Goal: Task Accomplishment & Management: Complete application form

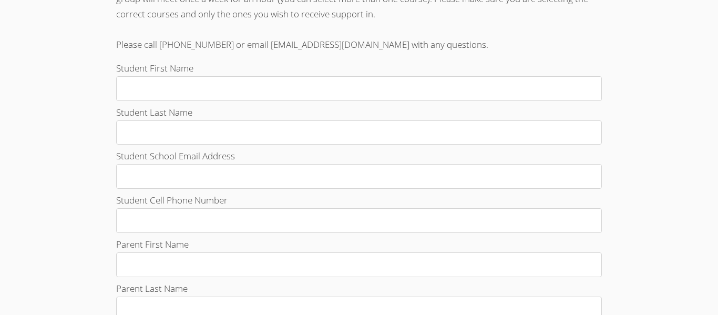
scroll to position [376, 0]
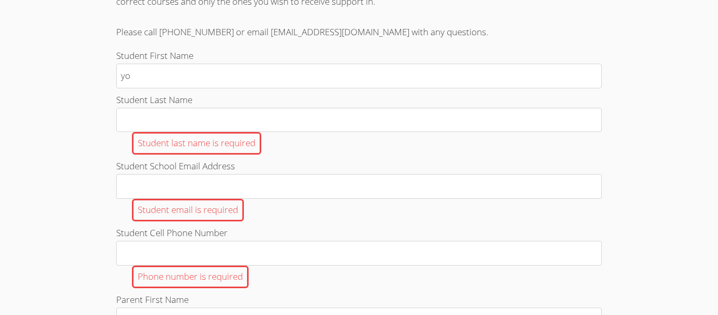
type input "y"
type input "[PERSON_NAME]"
click at [325, 132] on div "Student last name is required" at bounding box center [358, 143] width 485 height 23
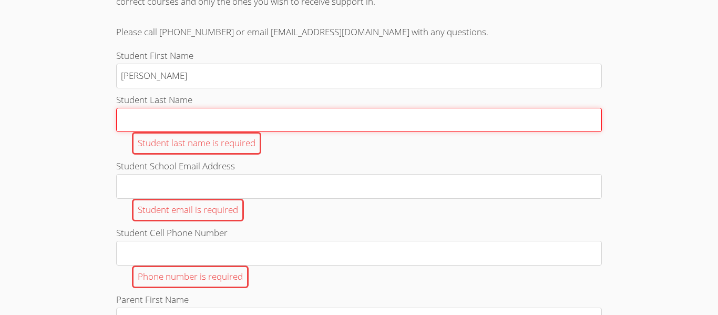
click at [325, 132] on input "Student Last Name Student last name is required" at bounding box center [358, 120] width 485 height 25
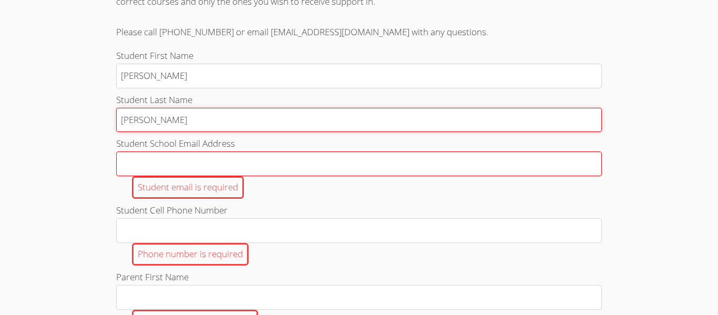
type input "[PERSON_NAME]"
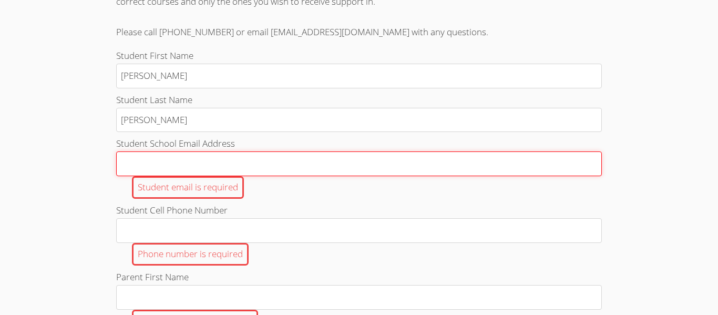
click at [333, 163] on input "Student School Email Address Student email is required" at bounding box center [358, 163] width 485 height 25
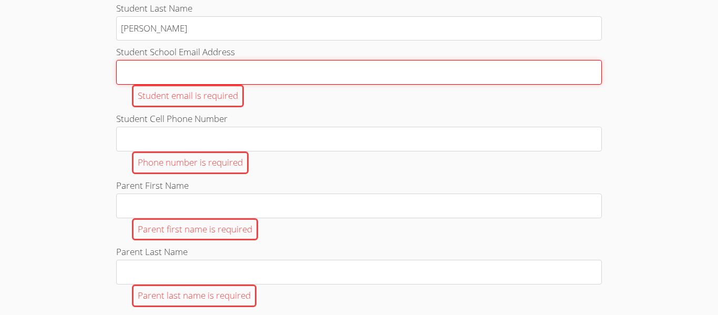
scroll to position [474, 0]
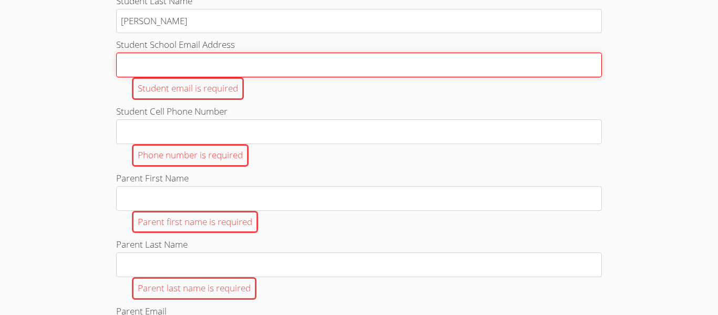
paste input "[EMAIL_ADDRESS][DOMAIN_NAME]"
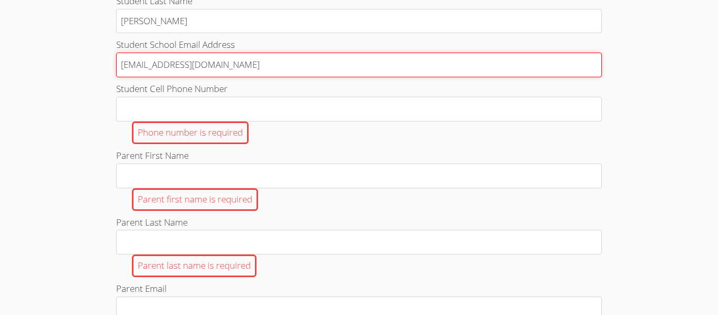
type input "[EMAIL_ADDRESS][DOMAIN_NAME]"
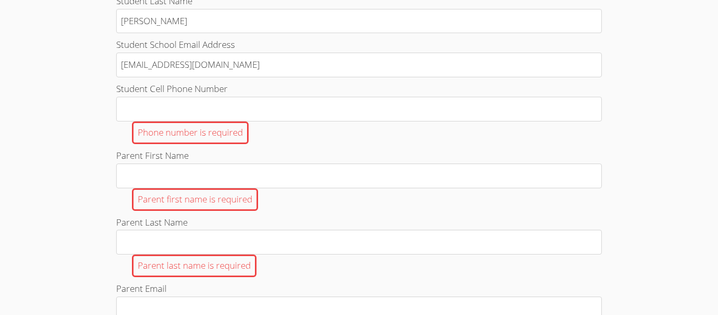
click at [305, 137] on div "Phone number is required" at bounding box center [358, 132] width 485 height 23
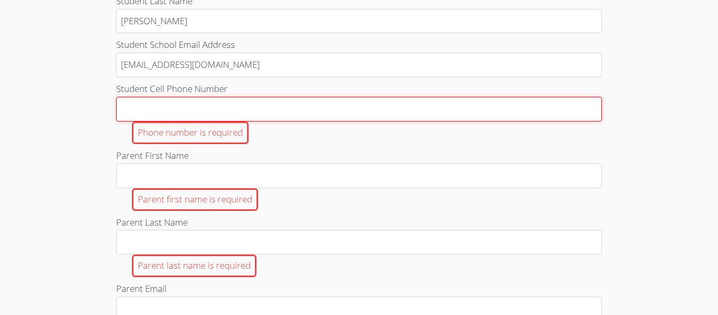
click at [305, 121] on input "Student Cell Phone Number Phone number is required" at bounding box center [358, 109] width 485 height 25
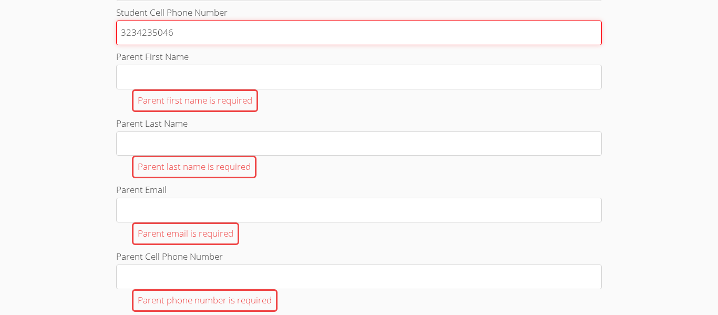
scroll to position [551, 0]
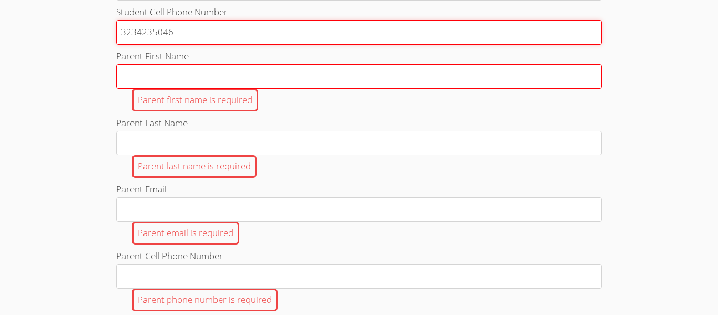
type input "3234235046"
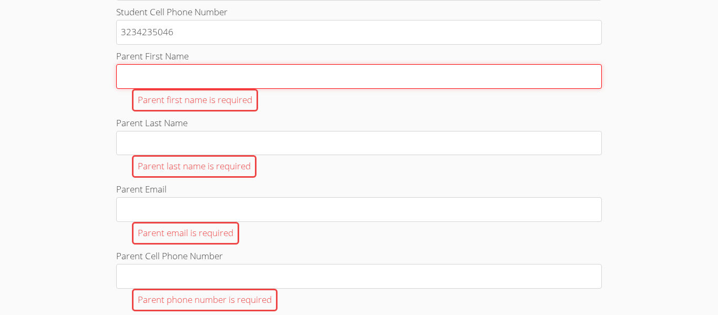
click at [216, 84] on input "Parent First Name Parent first name is required" at bounding box center [358, 76] width 485 height 25
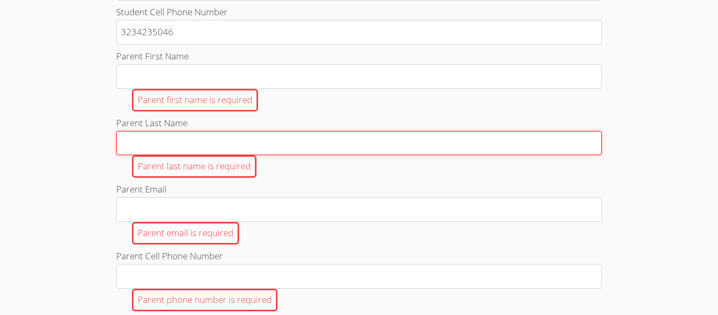
click at [203, 149] on input "Parent Last Name Parent last name is required" at bounding box center [358, 143] width 485 height 25
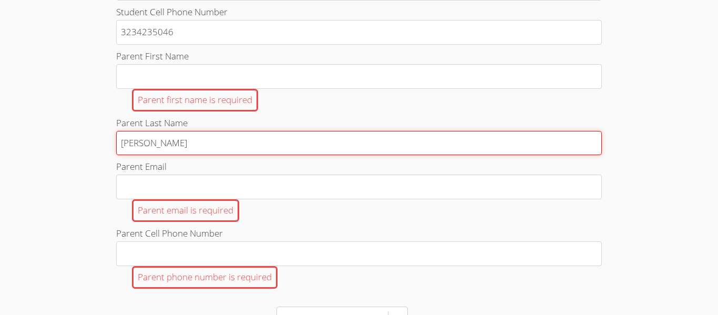
type input "[PERSON_NAME]"
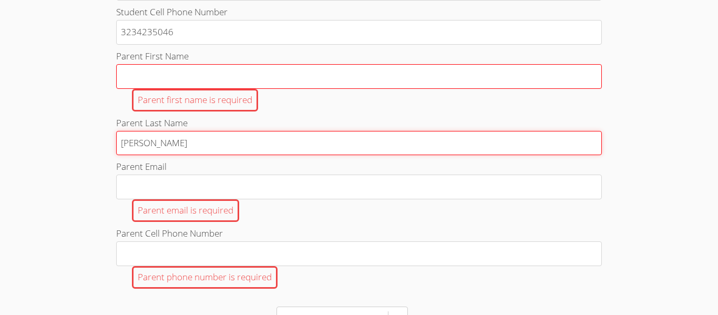
type input "[PERSON_NAME]"
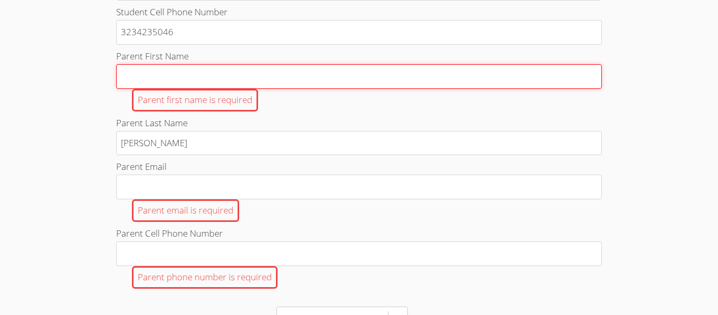
click at [226, 81] on input "Parent First Name Parent first name is required" at bounding box center [358, 76] width 485 height 25
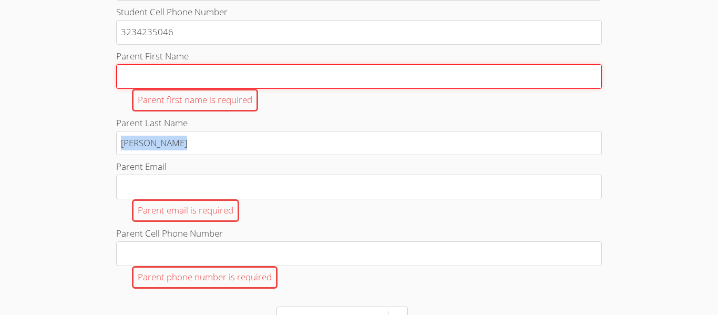
click at [397, 78] on input "Parent First Name Parent first name is required" at bounding box center [358, 76] width 485 height 25
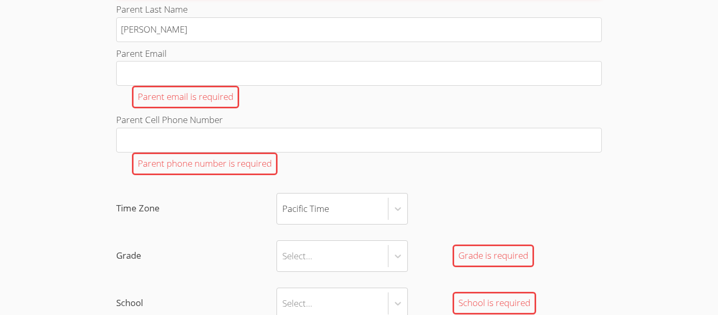
scroll to position [643, 0]
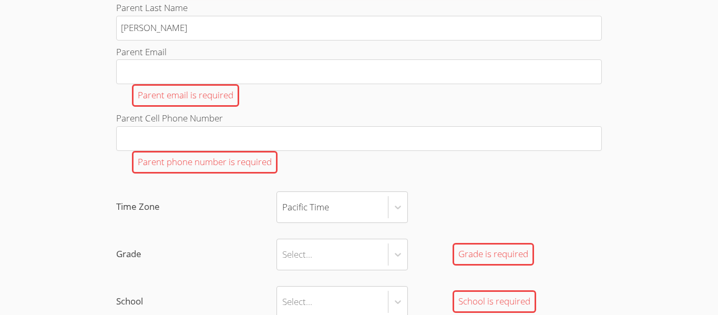
type input "[PERSON_NAME]"
click at [414, 88] on div "Parent email is required" at bounding box center [358, 95] width 485 height 23
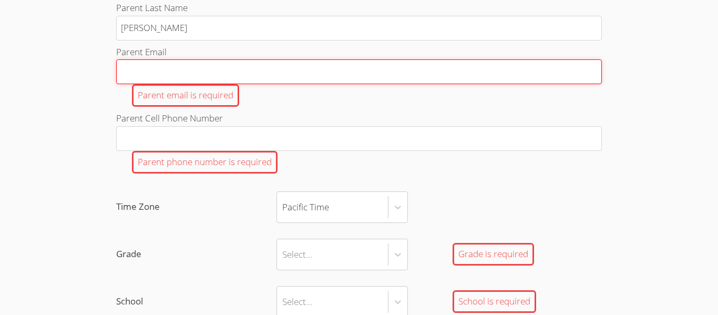
click at [414, 84] on input "Parent Email Parent email is required" at bounding box center [358, 71] width 485 height 25
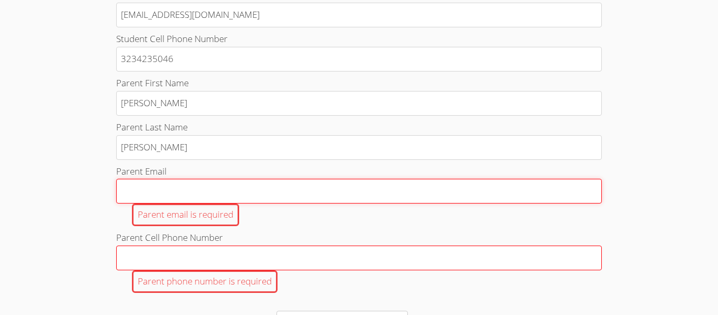
scroll to position [526, 0]
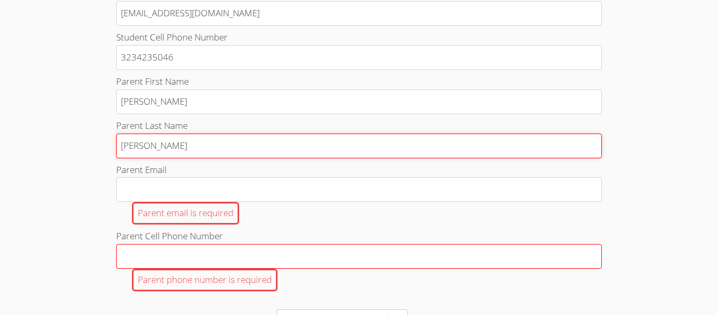
click at [425, 137] on input "[PERSON_NAME]" at bounding box center [358, 145] width 485 height 25
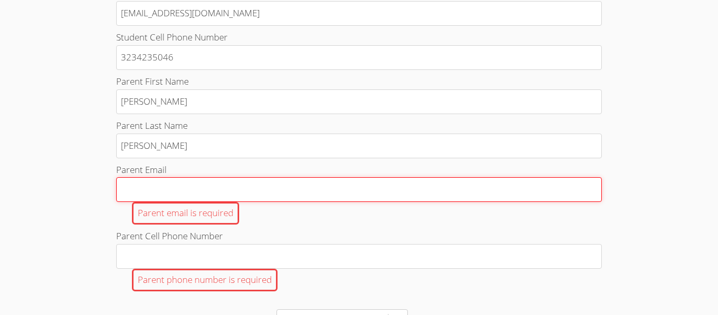
click at [389, 195] on input "Parent Email Parent email is required" at bounding box center [358, 189] width 485 height 25
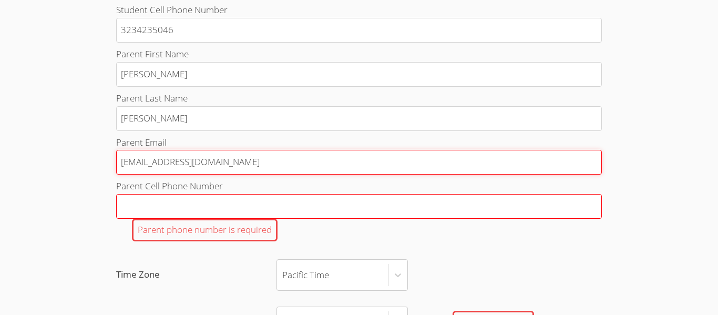
scroll to position [559, 0]
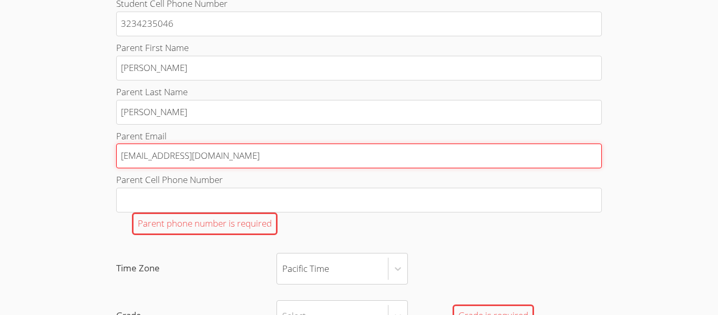
type input "[EMAIL_ADDRESS][DOMAIN_NAME]"
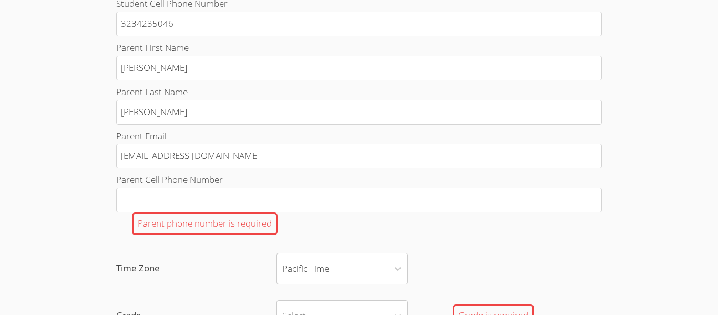
click at [376, 213] on div "Parent phone number is required" at bounding box center [358, 223] width 485 height 23
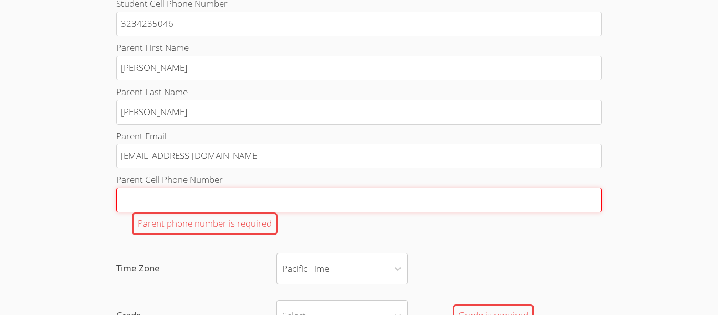
click at [376, 212] on input "Parent Cell Phone Number Parent phone number is required" at bounding box center [358, 200] width 485 height 25
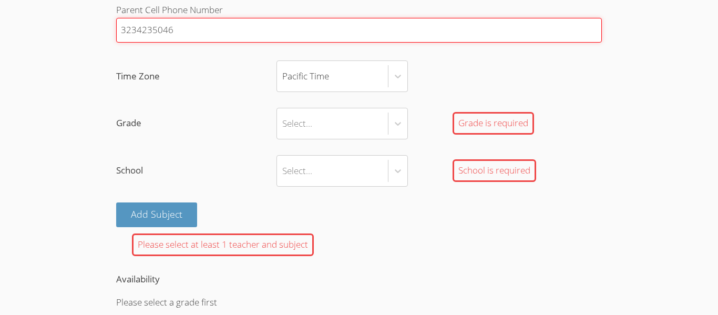
scroll to position [726, 0]
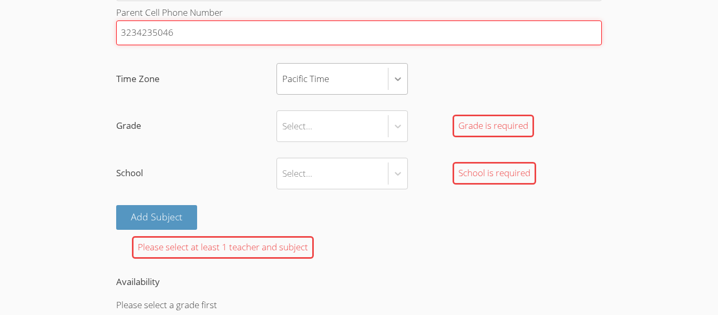
type input "3234235046"
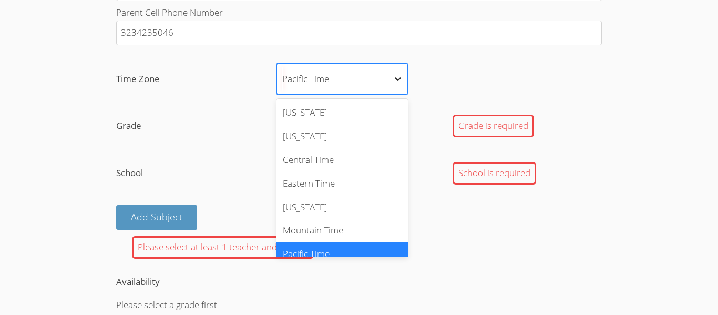
click at [402, 82] on icon at bounding box center [397, 79] width 11 height 11
click at [283, 82] on input "Time Zone option Pacific Time selected, 7 of 7. 7 results available. Use Up and…" at bounding box center [282, 79] width 1 height 24
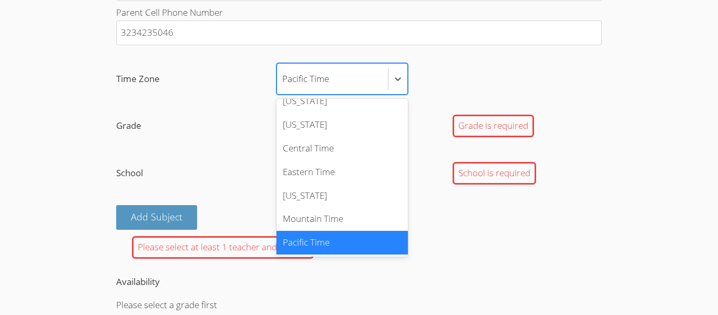
click at [398, 236] on div "Pacific Time" at bounding box center [341, 243] width 131 height 24
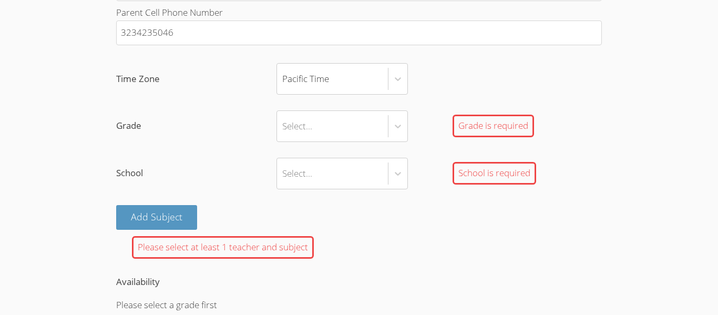
click at [386, 130] on div "Select..." at bounding box center [332, 126] width 111 height 30
click at [283, 130] on input "Grade Select... Grade is required" at bounding box center [282, 126] width 1 height 24
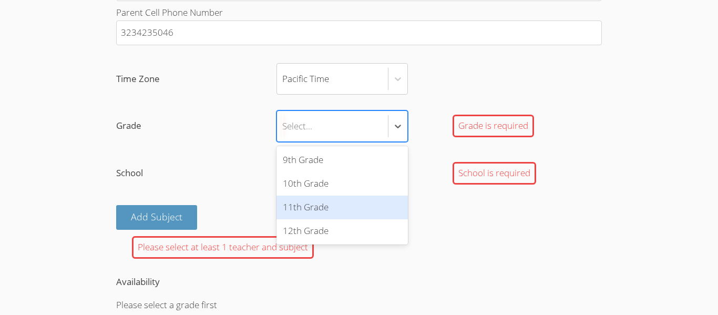
click at [386, 205] on div "11th Grade" at bounding box center [341, 207] width 131 height 24
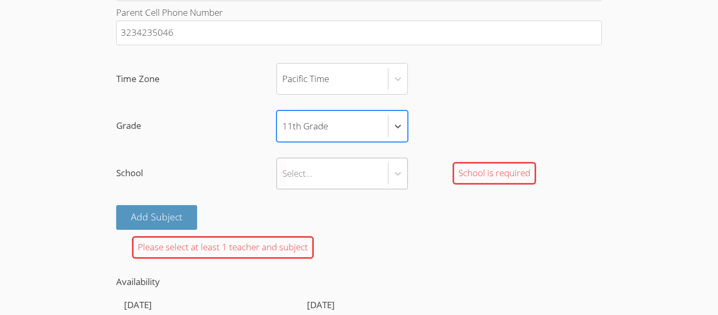
click at [377, 177] on div "Select..." at bounding box center [332, 173] width 111 height 30
click at [283, 177] on input "School Select... School is required" at bounding box center [282, 173] width 1 height 24
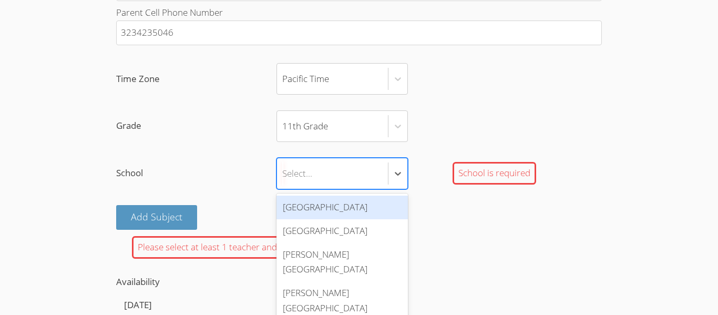
click at [370, 212] on div "[GEOGRAPHIC_DATA]" at bounding box center [341, 207] width 131 height 24
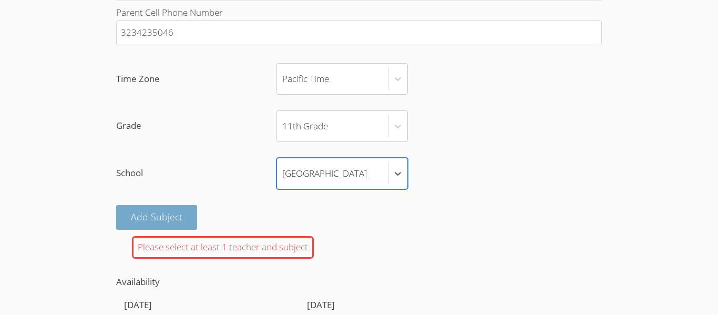
click at [181, 213] on button "Add Subject" at bounding box center [156, 217] width 81 height 25
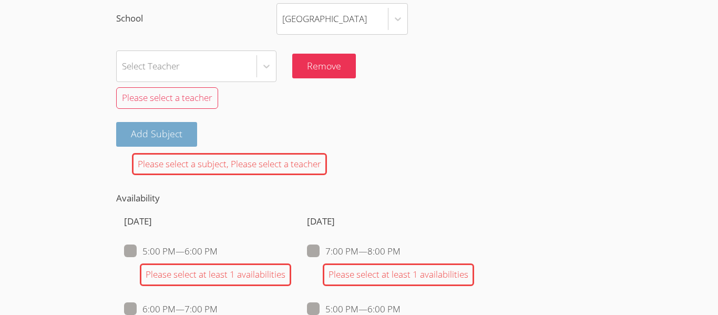
scroll to position [883, 0]
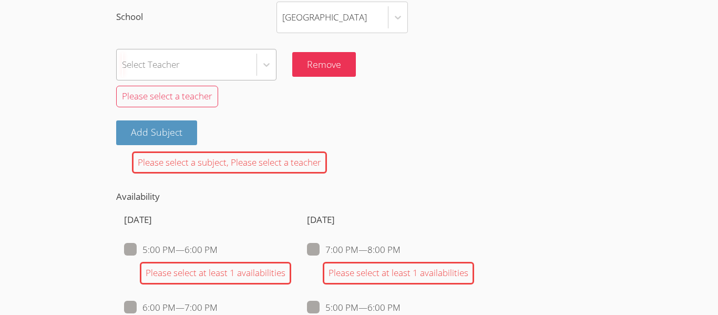
click at [235, 59] on div "Select Teacher" at bounding box center [187, 64] width 140 height 30
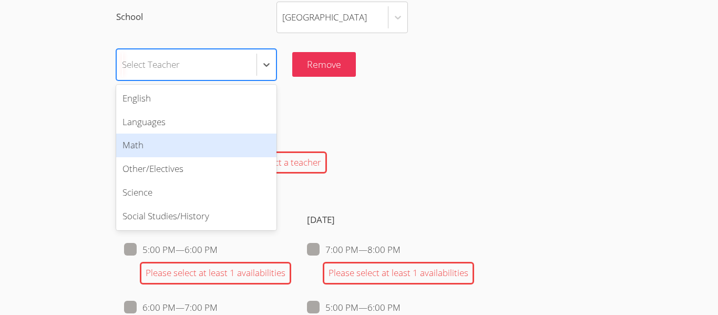
click at [232, 140] on div "Math" at bounding box center [196, 145] width 160 height 24
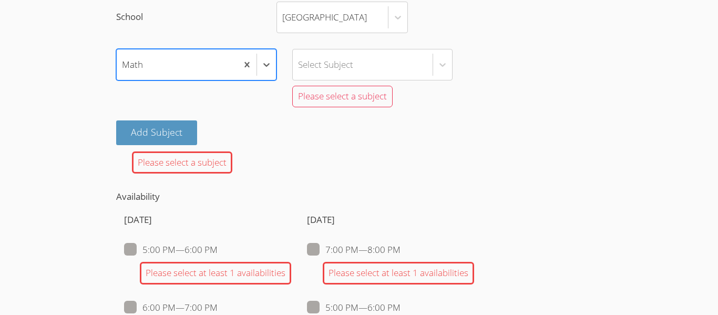
click at [232, 140] on div "Add Subject" at bounding box center [358, 132] width 485 height 25
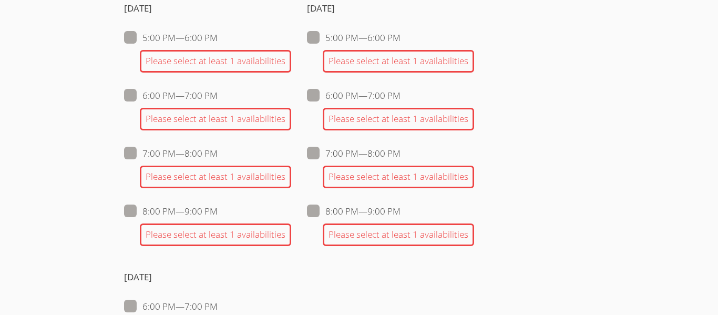
scroll to position [1360, 0]
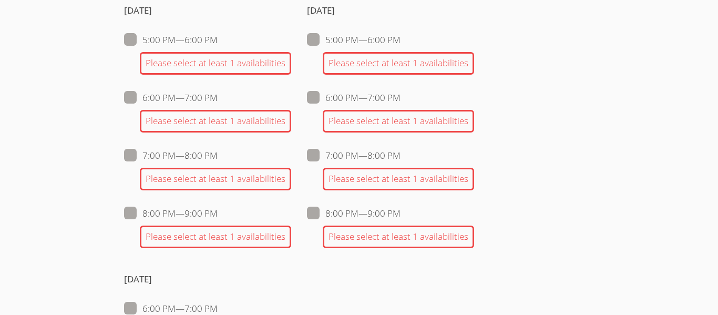
click at [322, 44] on label "5:00 PM — 6:00 PM" at bounding box center [354, 40] width 94 height 14
click at [400, 42] on input "5:00 PM — 6:00 PM" at bounding box center [404, 37] width 9 height 9
checkbox input "true"
checkbox input "false"
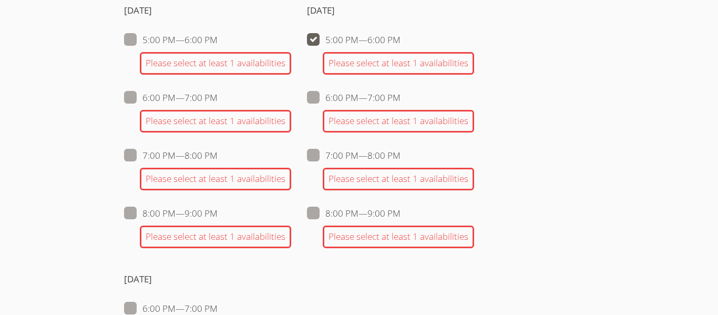
checkbox input "false"
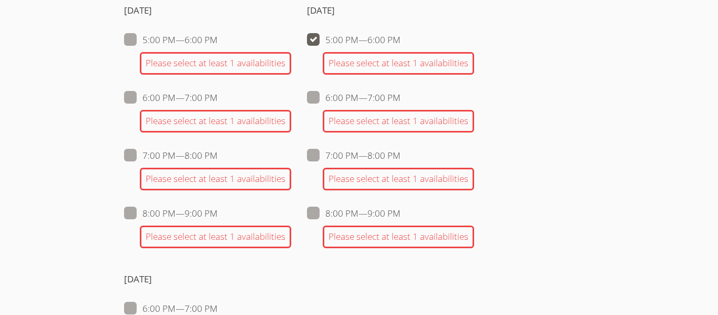
checkbox input "false"
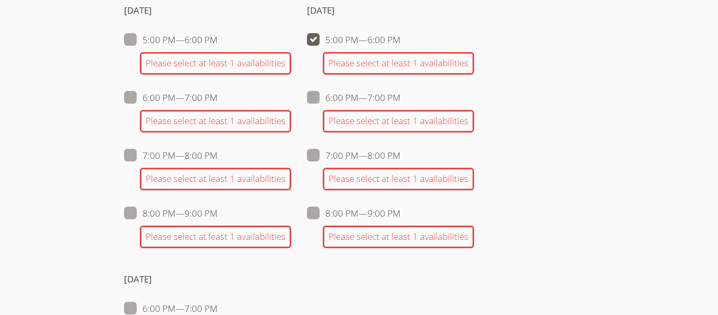
checkbox input "false"
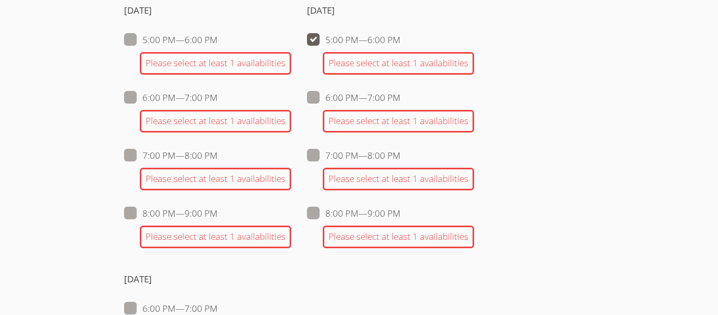
checkbox input "false"
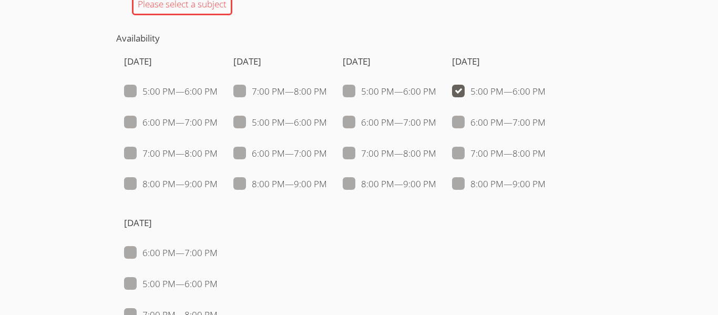
scroll to position [1036, 0]
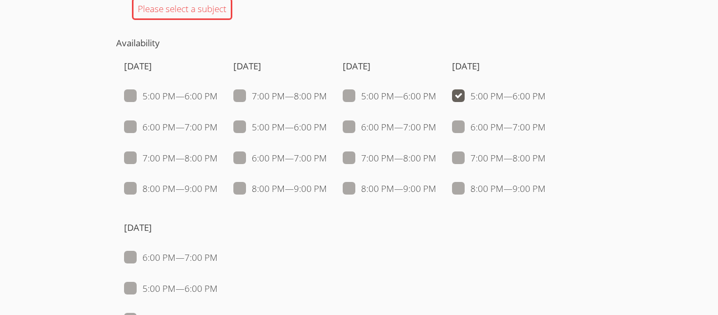
click at [545, 191] on span at bounding box center [545, 188] width 0 height 12
click at [545, 191] on input "8:00 PM — 9:00 PM" at bounding box center [549, 186] width 9 height 9
checkbox input "true"
checkbox input "false"
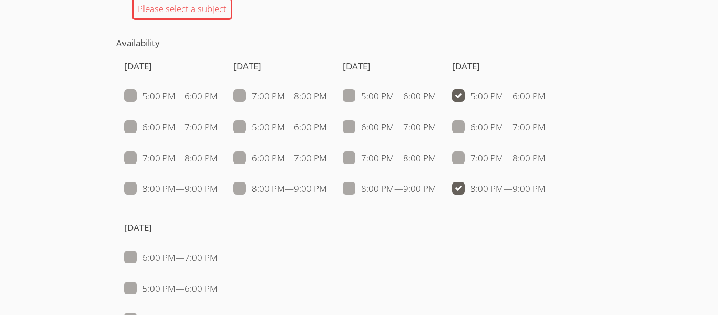
checkbox input "false"
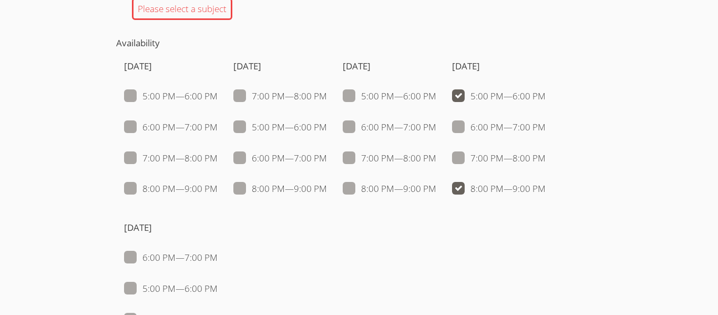
checkbox input "false"
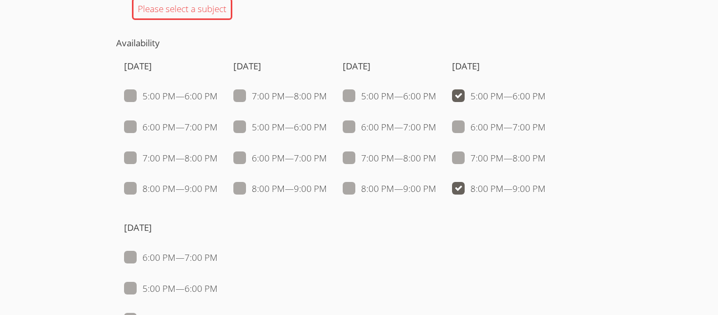
checkbox input "true"
checkbox input "false"
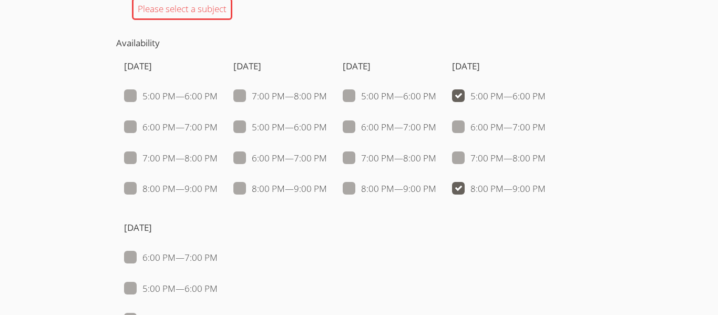
checkbox input "false"
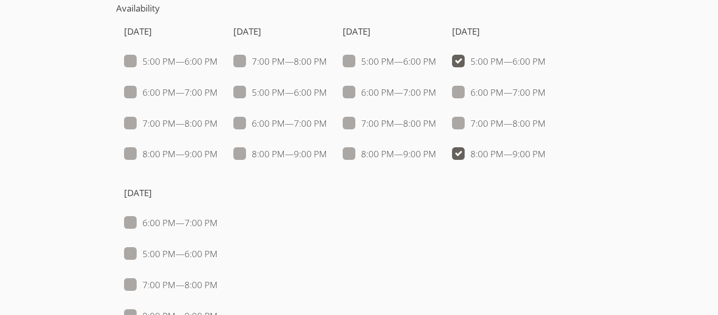
scroll to position [1071, 0]
click at [545, 60] on span at bounding box center [545, 61] width 0 height 12
click at [545, 60] on input "5:00 PM — 6:00 PM" at bounding box center [549, 58] width 9 height 9
checkbox input "false"
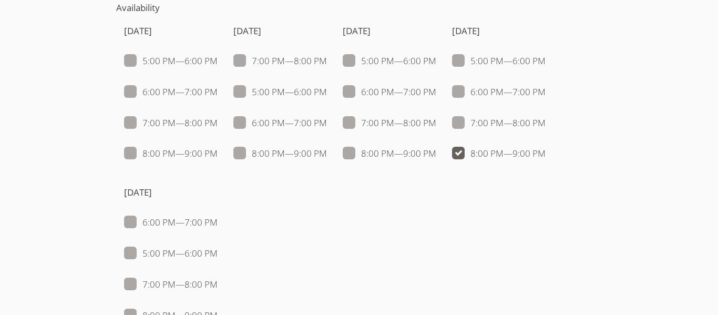
checkbox input "false"
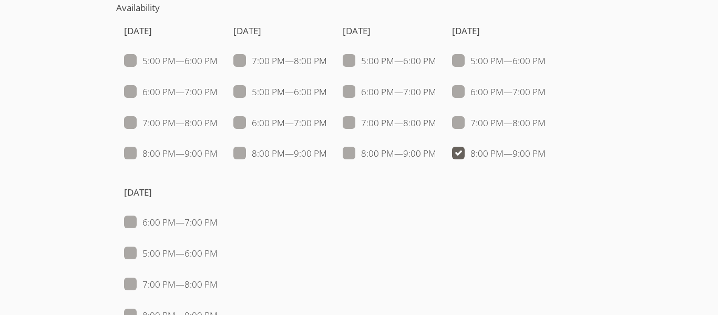
checkbox input "false"
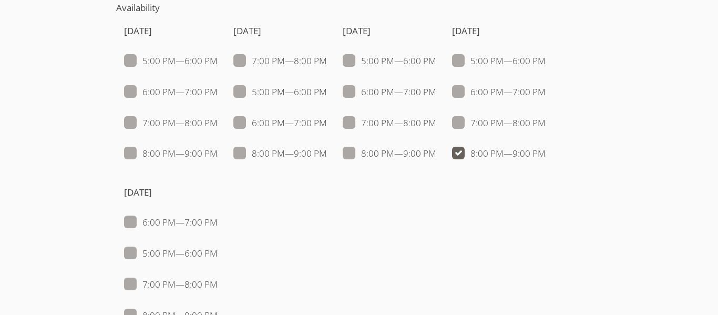
checkbox input "false"
checkbox input "true"
checkbox input "false"
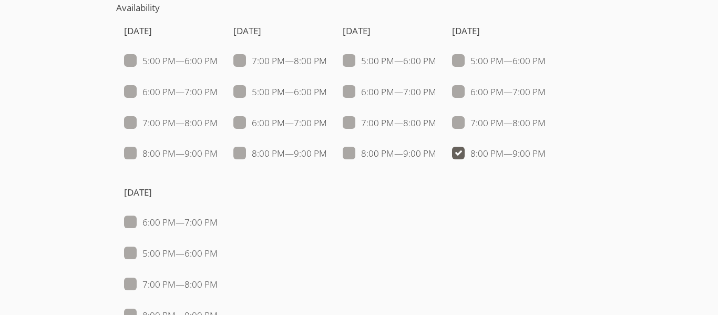
checkbox input "false"
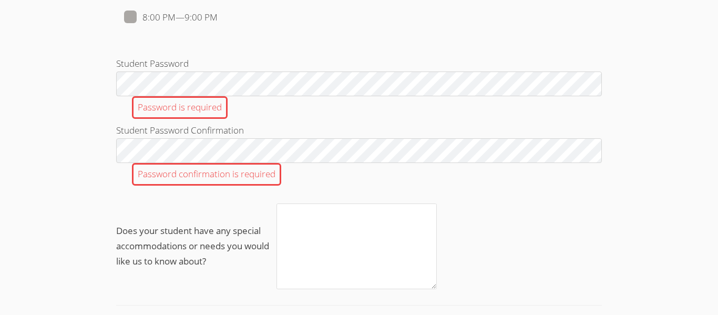
scroll to position [1370, 0]
click at [437, 100] on div "Password is required" at bounding box center [358, 106] width 485 height 23
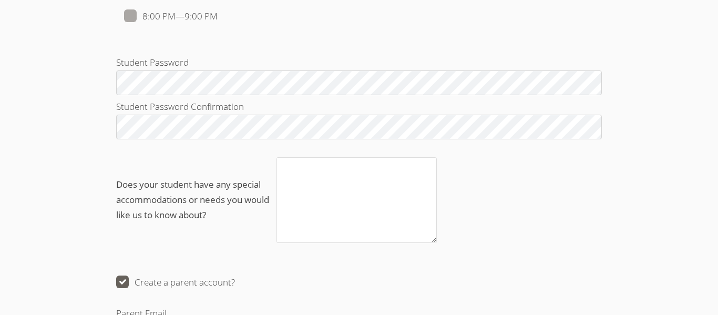
click at [347, 140] on div "Student Password Confirmation" at bounding box center [358, 120] width 485 height 42
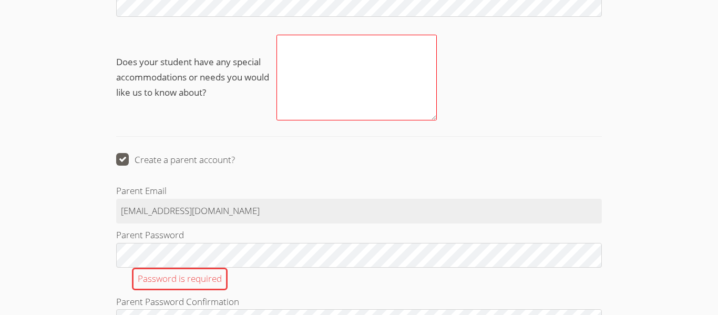
scroll to position [1496, 0]
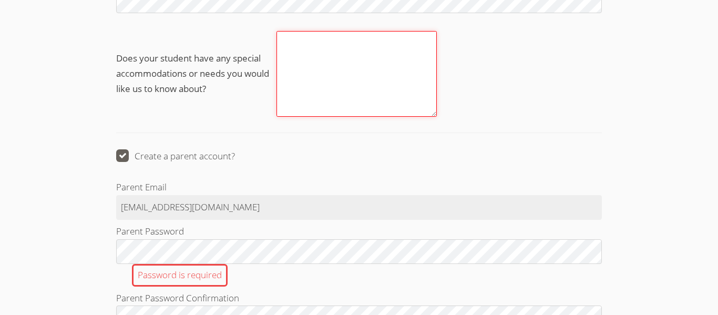
click at [338, 61] on textarea "Does your student have any special accommodations or needs you would like us to…" at bounding box center [356, 74] width 160 height 86
type textarea "i"
type textarea "I"
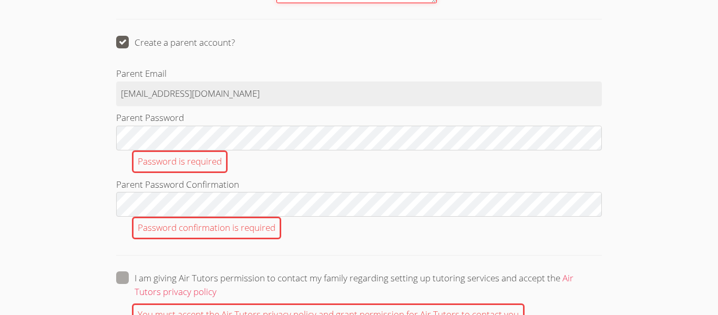
scroll to position [1626, 0]
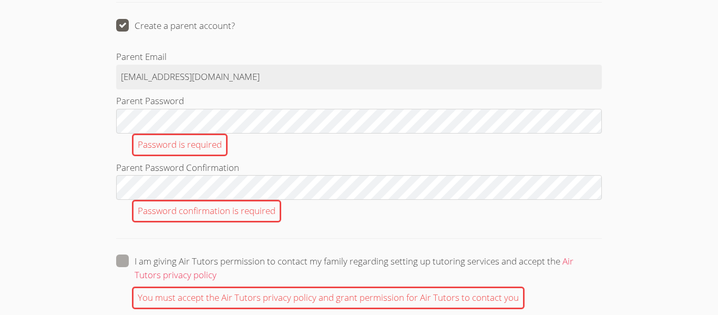
type textarea "no"
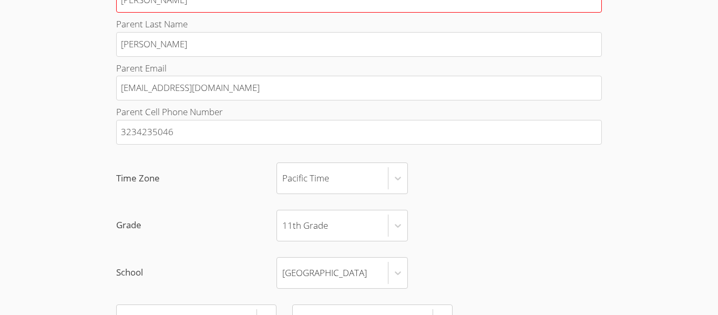
scroll to position [628, 0]
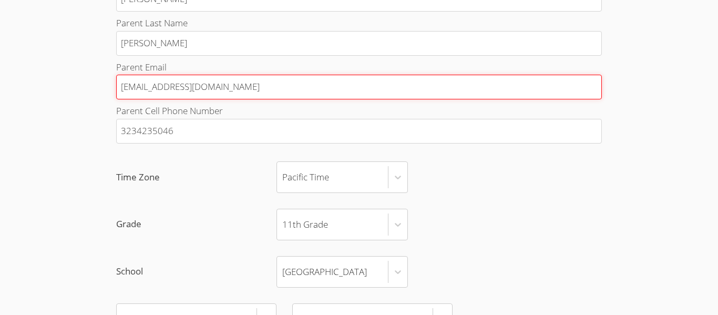
click at [328, 90] on input "[EMAIL_ADDRESS][DOMAIN_NAME]" at bounding box center [358, 87] width 485 height 25
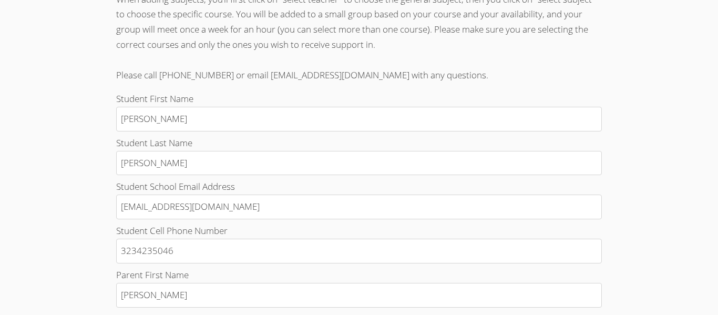
scroll to position [332, 0]
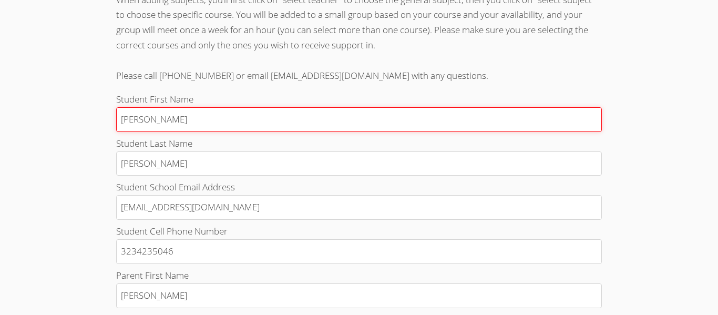
click at [126, 121] on input "[PERSON_NAME]" at bounding box center [358, 119] width 485 height 25
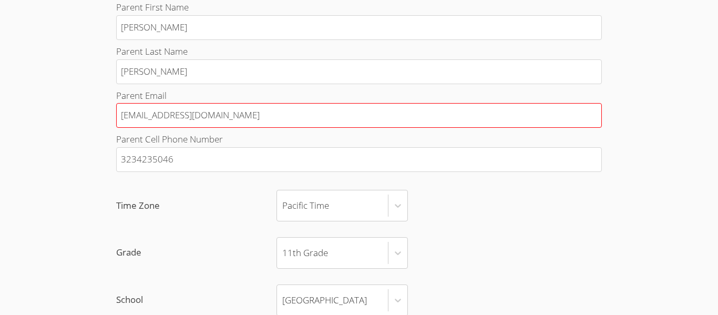
scroll to position [576, 0]
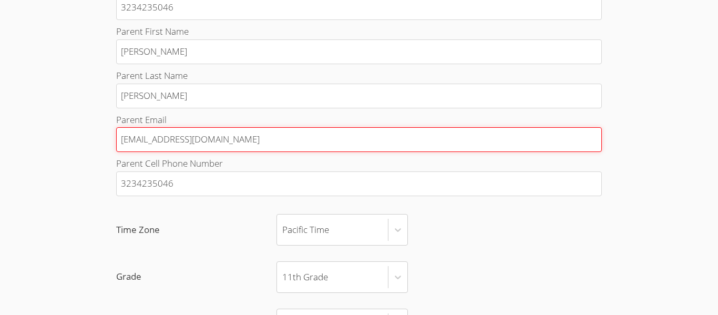
click at [227, 134] on input "[EMAIL_ADDRESS][DOMAIN_NAME]" at bounding box center [358, 139] width 485 height 25
type input "h"
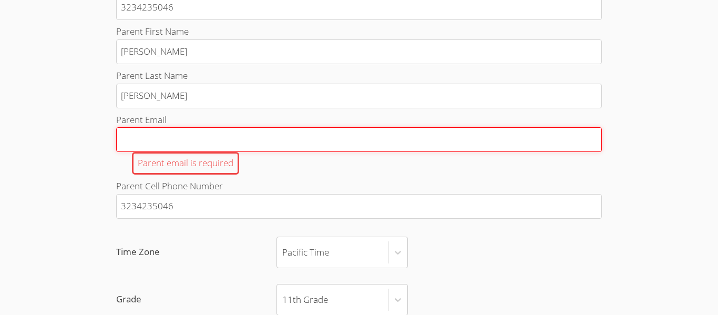
type input "y"
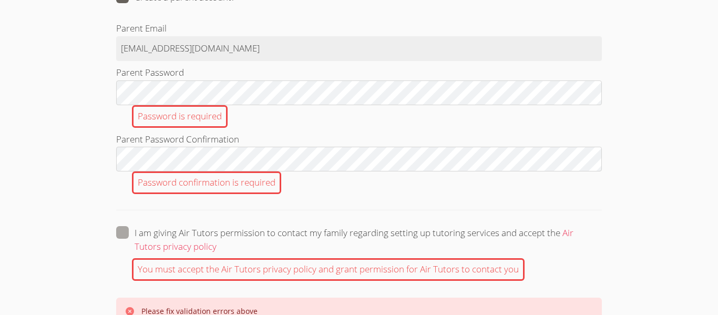
scroll to position [1655, 0]
type input "[EMAIL_ADDRESS][DOMAIN_NAME]"
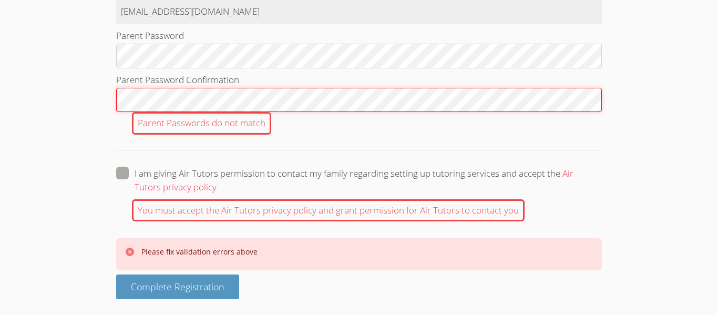
scroll to position [1669, 0]
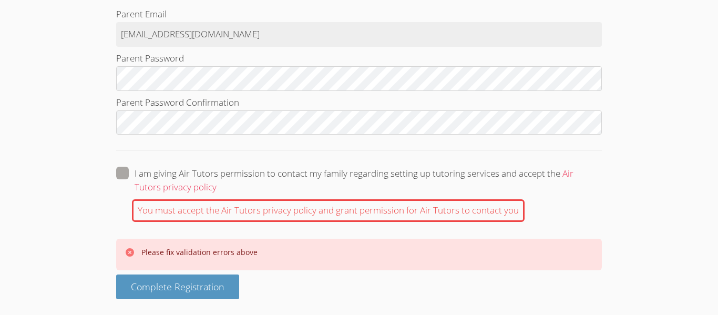
click at [216, 181] on span at bounding box center [216, 187] width 0 height 12
click at [216, 172] on input "I am giving Air Tutors permission to contact my family regarding setting up tut…" at bounding box center [220, 171] width 9 height 9
checkbox input "true"
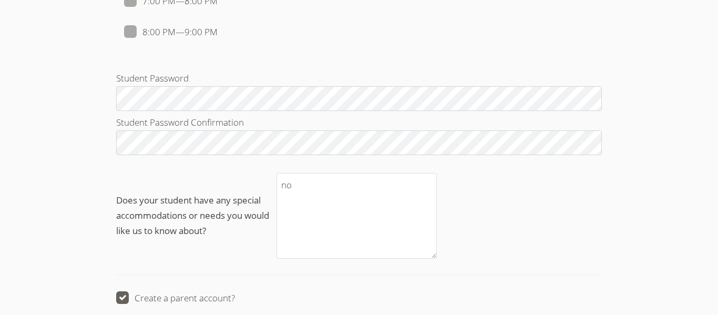
scroll to position [1353, 0]
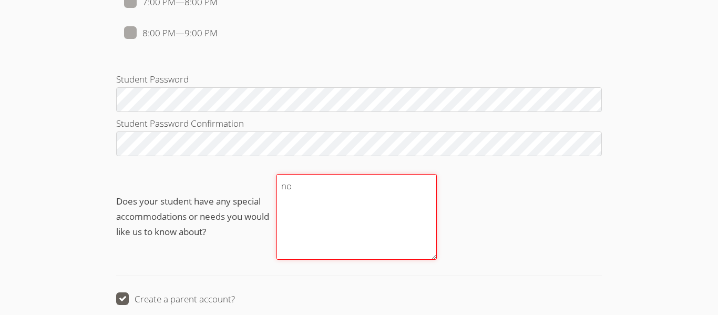
click at [348, 204] on textarea "no" at bounding box center [356, 217] width 160 height 86
type textarea "n"
click at [355, 192] on textarea "no there are no qiountions" at bounding box center [356, 217] width 160 height 86
click at [364, 189] on textarea "no there are no qountions" at bounding box center [356, 217] width 160 height 86
click at [357, 188] on textarea "no there are no qontions" at bounding box center [356, 217] width 160 height 86
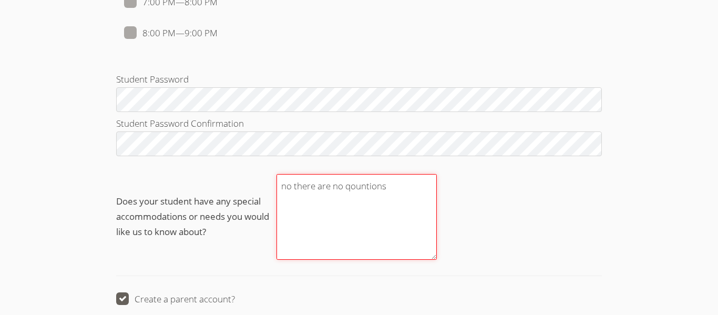
click at [391, 177] on textarea "no there are no qountions" at bounding box center [356, 217] width 160 height 86
type textarea "no there are no qountions"
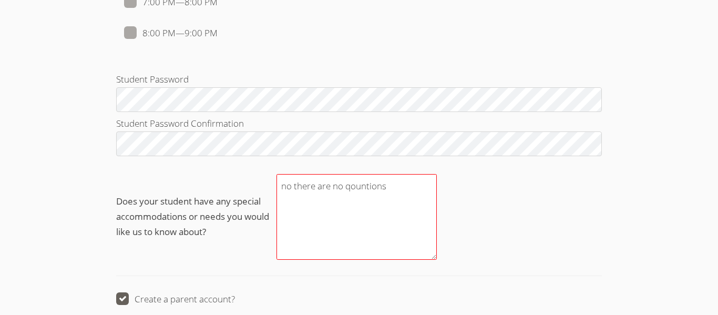
click at [410, 294] on div "Create a parent account?" at bounding box center [358, 299] width 485 height 15
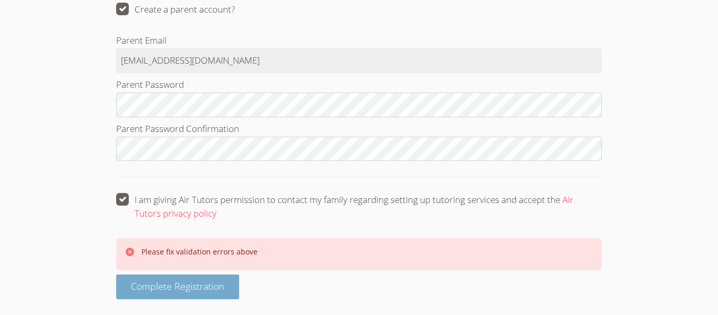
click at [213, 276] on button "Complete Registration" at bounding box center [177, 286] width 123 height 25
click at [214, 286] on span "Complete Registration" at bounding box center [178, 285] width 94 height 13
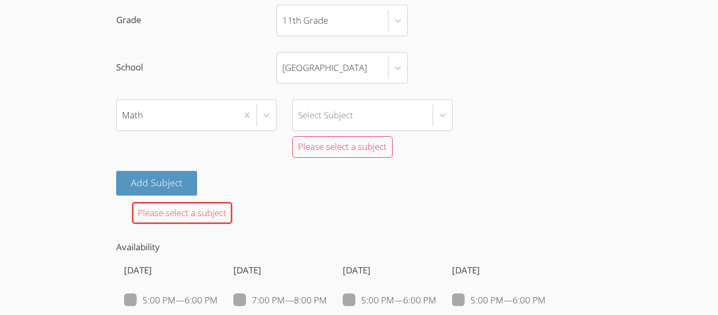
scroll to position [837, 0]
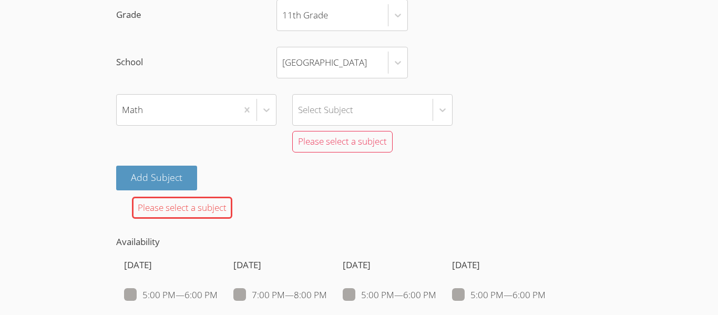
click at [221, 209] on div "Please select a subject" at bounding box center [182, 207] width 100 height 23
click at [189, 214] on div "Please select a subject" at bounding box center [182, 207] width 100 height 23
click at [169, 183] on button "Add Subject" at bounding box center [156, 177] width 81 height 25
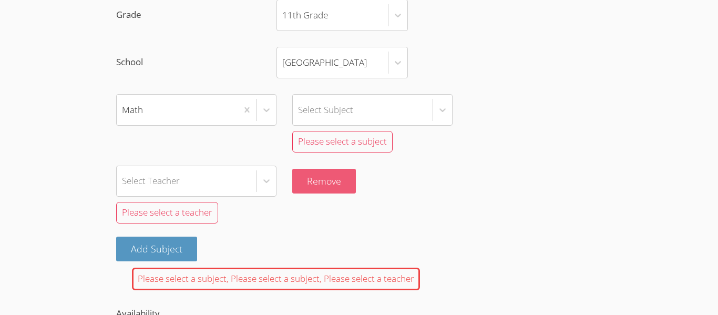
click at [329, 182] on button "Remove" at bounding box center [324, 181] width 64 height 25
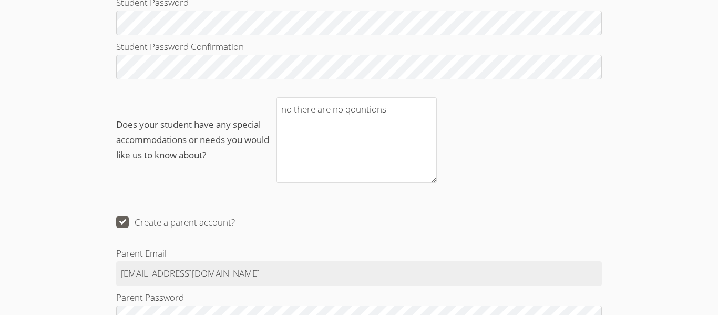
scroll to position [1643, 0]
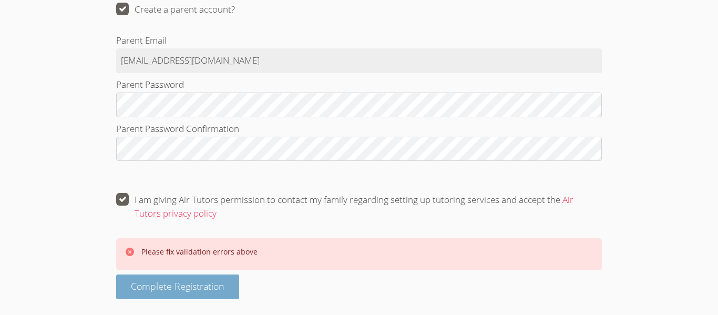
click at [214, 294] on button "Complete Registration" at bounding box center [177, 286] width 123 height 25
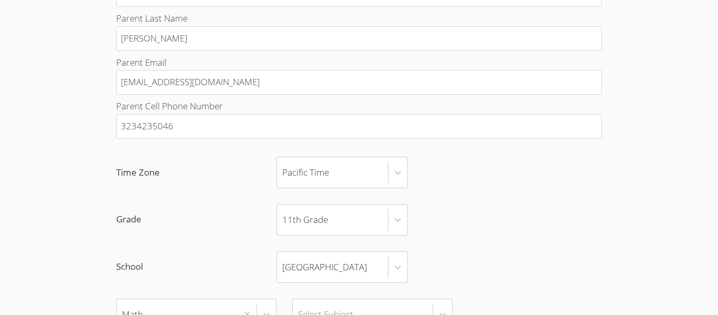
scroll to position [629, 0]
